Goal: Check status

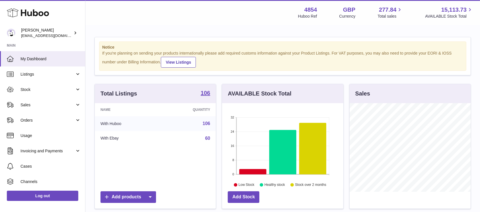
scroll to position [89, 121]
click at [49, 105] on span "Sales" at bounding box center [47, 104] width 54 height 5
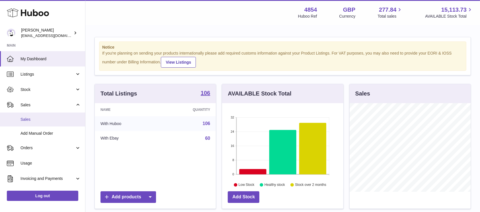
click at [50, 116] on link "Sales" at bounding box center [42, 120] width 85 height 14
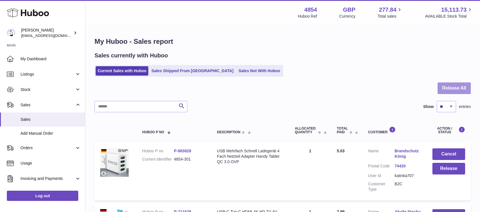
click at [447, 89] on button "Release All" at bounding box center [454, 89] width 33 height 12
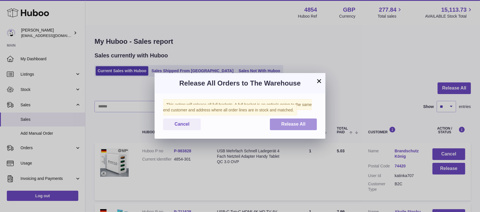
click at [291, 126] on span "Release All" at bounding box center [293, 124] width 24 height 5
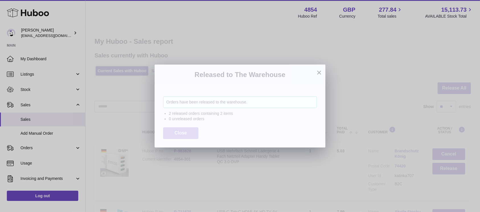
click at [182, 132] on span "Close" at bounding box center [181, 133] width 13 height 5
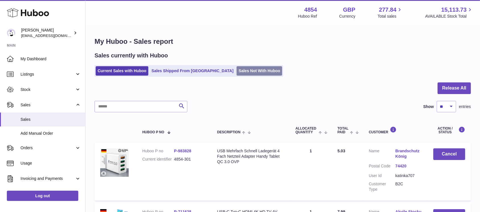
click at [237, 69] on link "Sales Not With Huboo" at bounding box center [260, 70] width 46 height 9
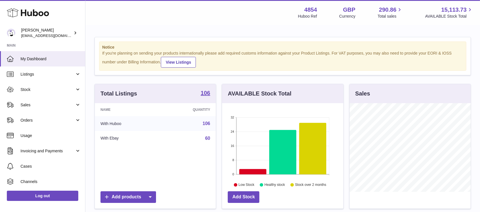
scroll to position [89, 121]
click at [53, 103] on span "Sales" at bounding box center [47, 104] width 54 height 5
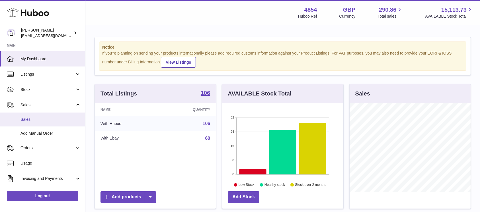
click at [48, 117] on span "Sales" at bounding box center [50, 119] width 60 height 5
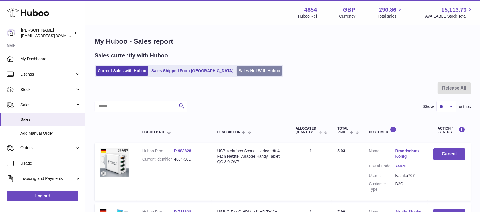
click at [237, 69] on link "Sales Not With Huboo" at bounding box center [260, 70] width 46 height 9
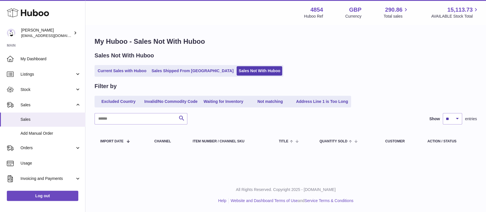
click at [132, 73] on link "Current Sales with Huboo" at bounding box center [122, 70] width 53 height 9
